Goal: Task Accomplishment & Management: Manage account settings

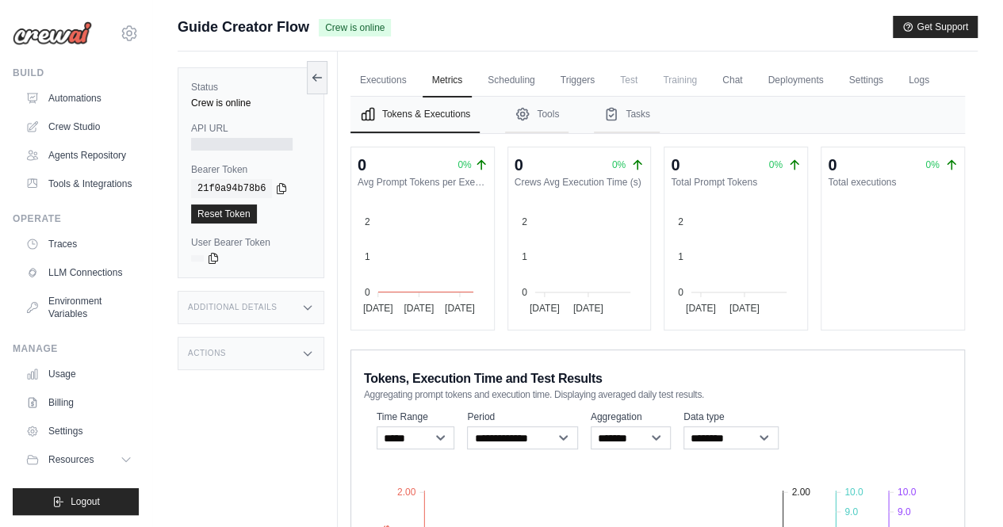
click at [275, 413] on div "Status Crew is online API URL Bearer Token copied 21f0a94b78b6 Reset Token User…" at bounding box center [258, 315] width 160 height 527
click at [52, 99] on link "Automations" at bounding box center [81, 98] width 120 height 25
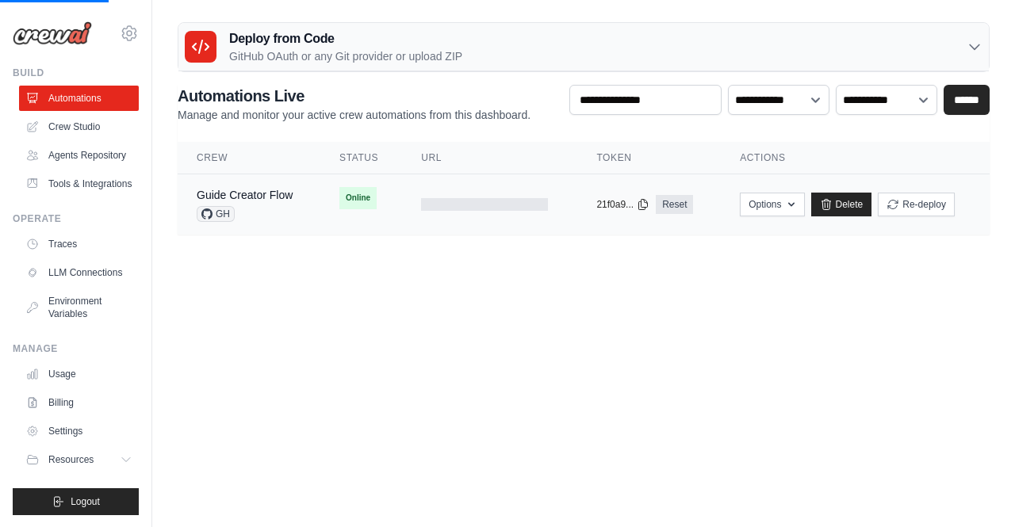
click at [487, 213] on td at bounding box center [489, 204] width 175 height 61
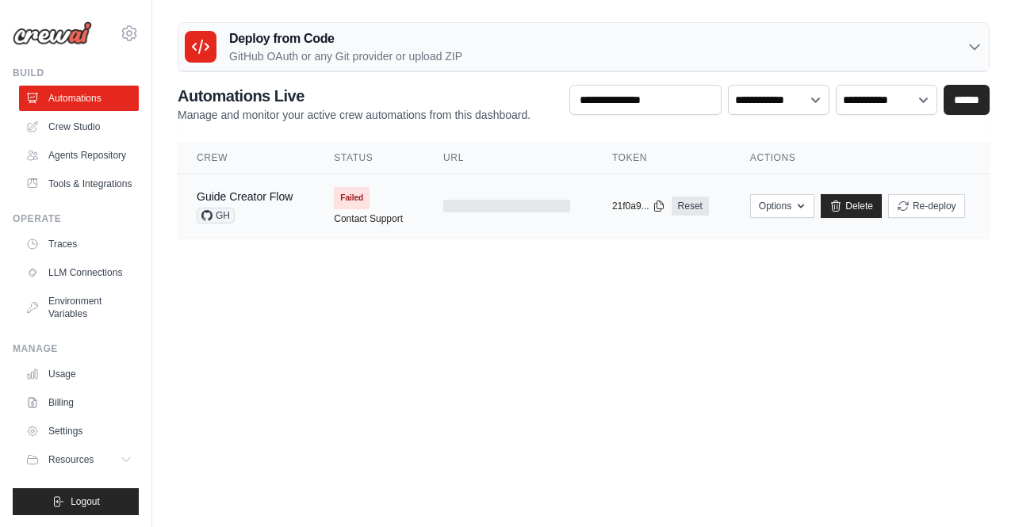
click at [343, 208] on span "Failed" at bounding box center [352, 198] width 36 height 22
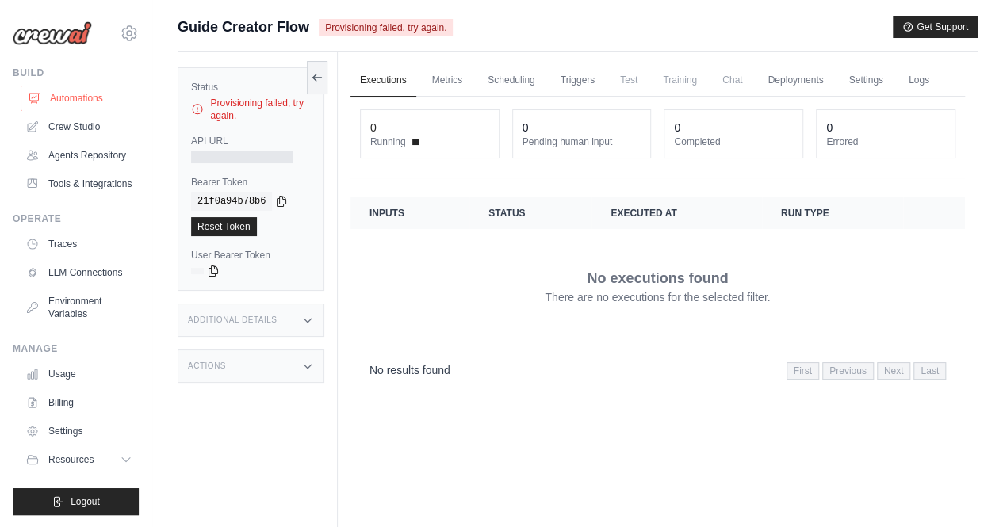
click at [75, 106] on link "Automations" at bounding box center [81, 98] width 120 height 25
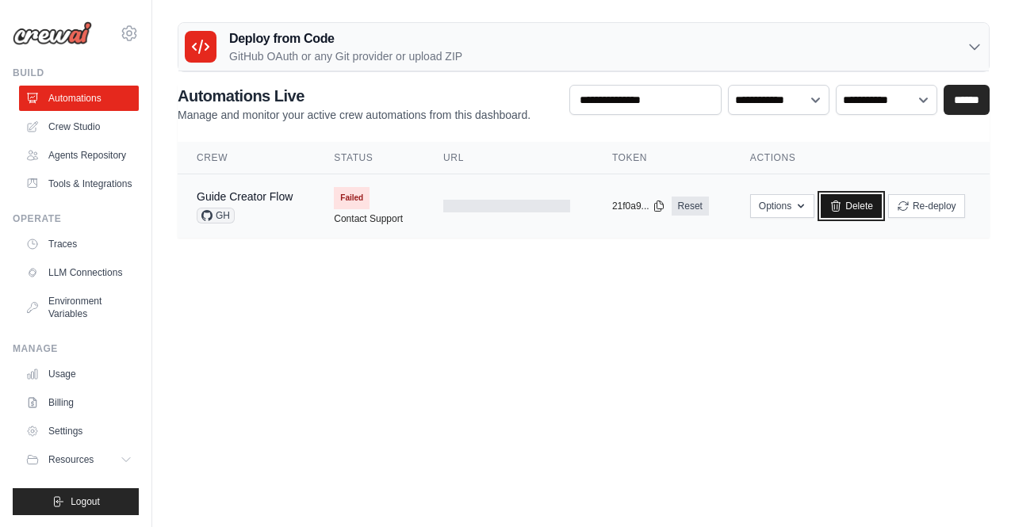
click at [863, 211] on link "Delete" at bounding box center [851, 206] width 61 height 24
